Goal: Navigation & Orientation: Find specific page/section

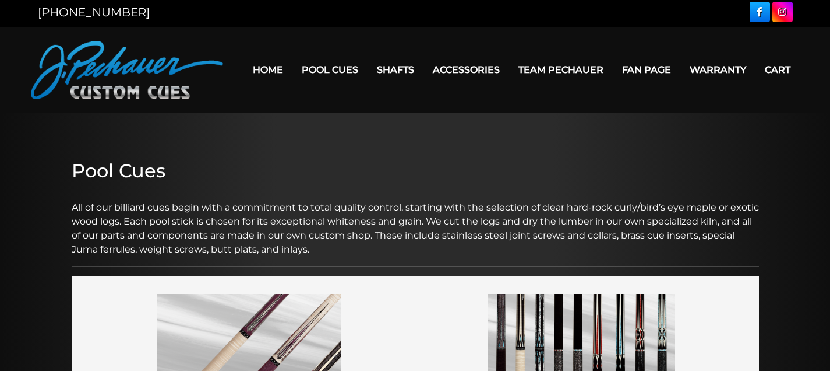
scroll to position [2, 0]
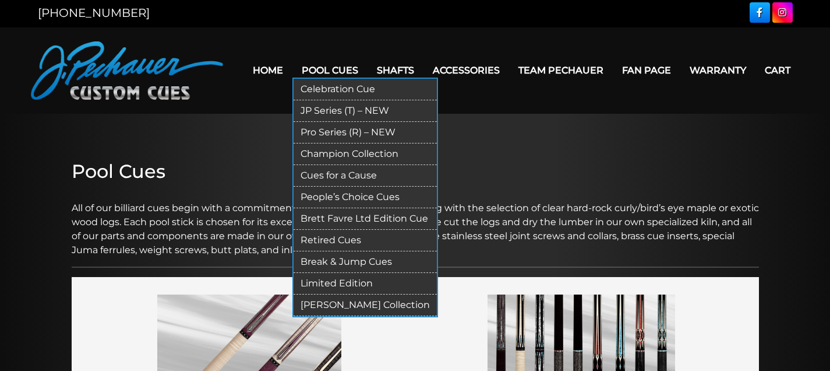
click at [326, 71] on link "Pool Cues" at bounding box center [330, 70] width 75 height 30
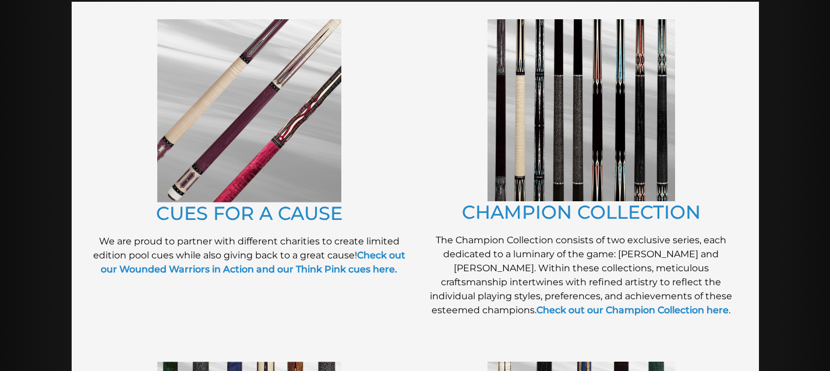
scroll to position [278, 0]
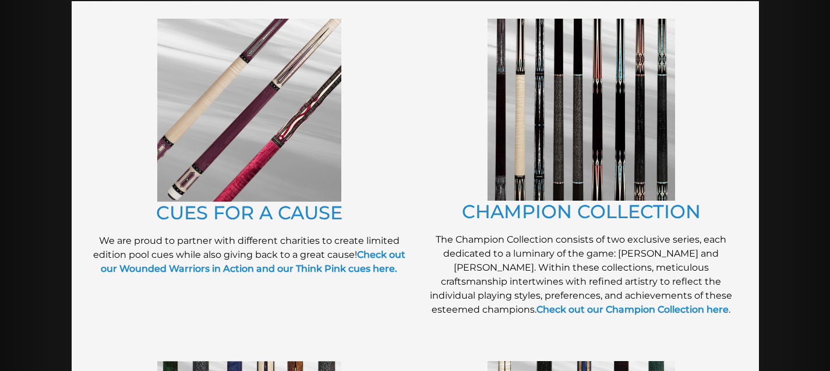
click at [286, 133] on img at bounding box center [249, 110] width 184 height 183
